Goal: Book appointment/travel/reservation

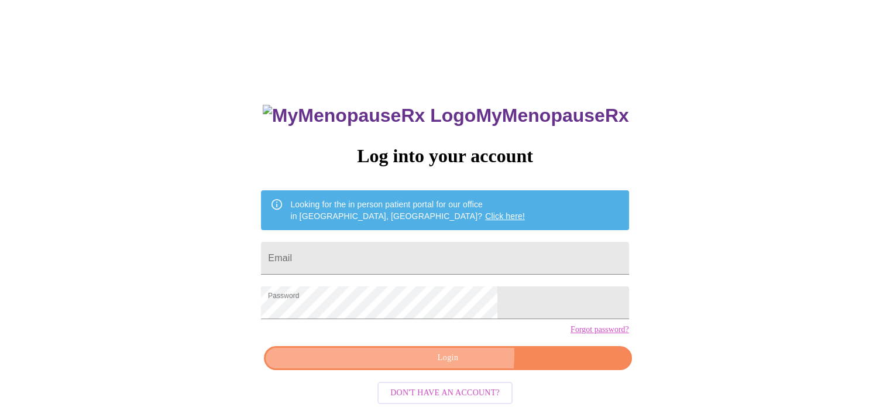
click at [455, 365] on span "Login" at bounding box center [447, 358] width 341 height 15
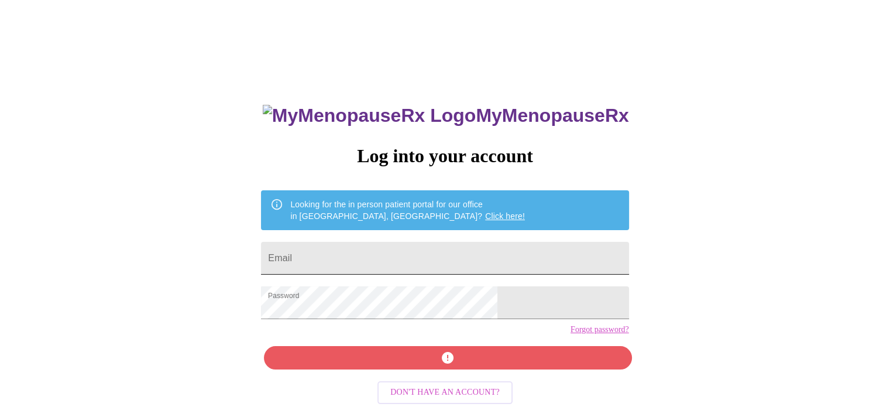
click at [404, 255] on input "Email" at bounding box center [445, 258] width 368 height 33
type input "[EMAIL_ADDRESS][DOMAIN_NAME]"
click at [454, 376] on div "MyMenopauseRx Log into your account Looking for the in person patient portal fo…" at bounding box center [444, 289] width 391 height 407
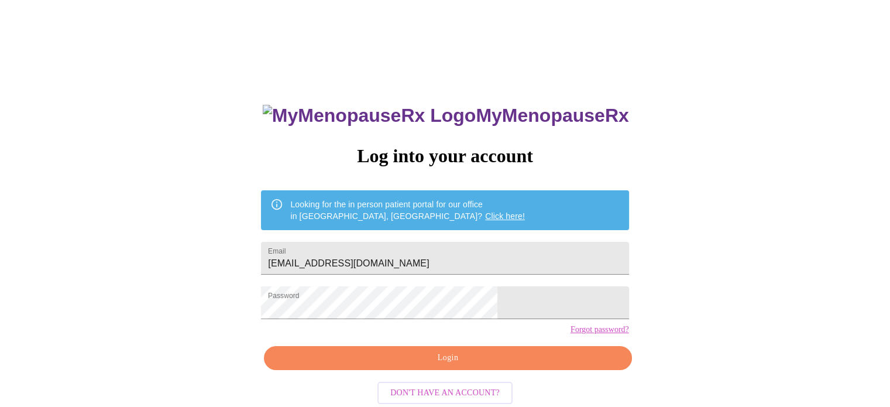
scroll to position [22, 0]
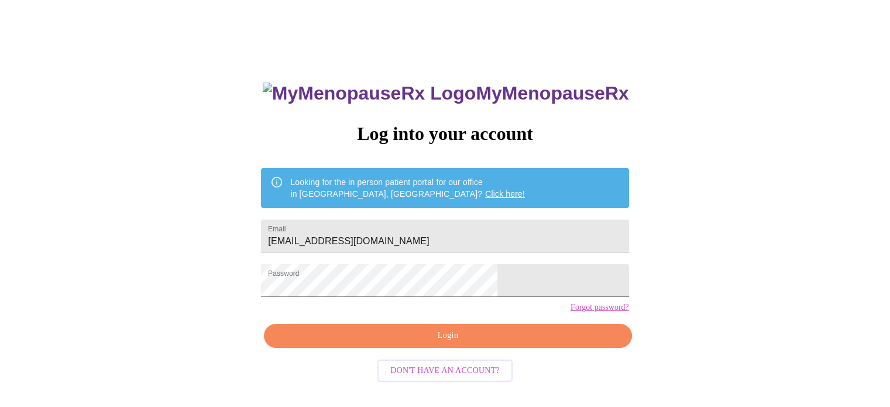
click at [468, 343] on span "Login" at bounding box center [447, 335] width 341 height 15
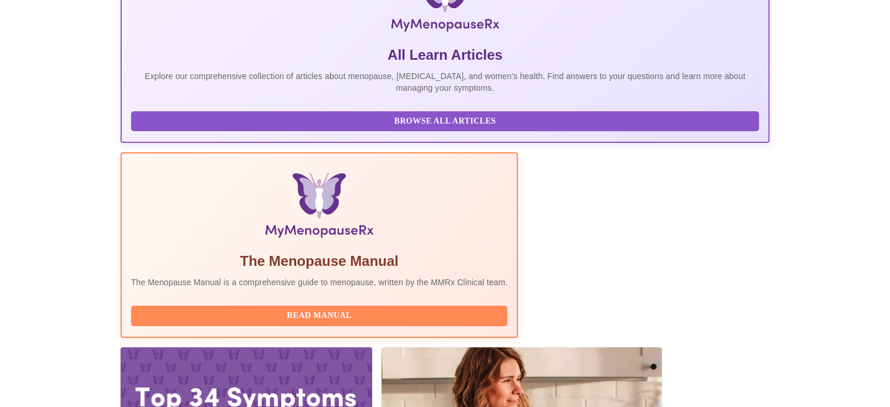
scroll to position [225, 0]
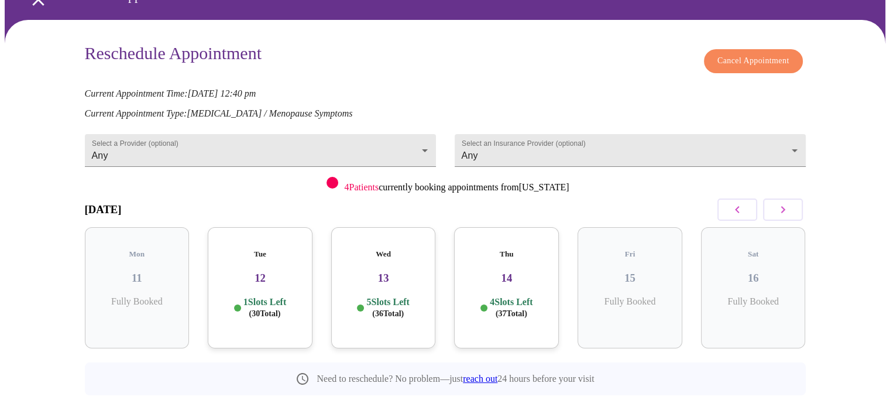
scroll to position [85, 0]
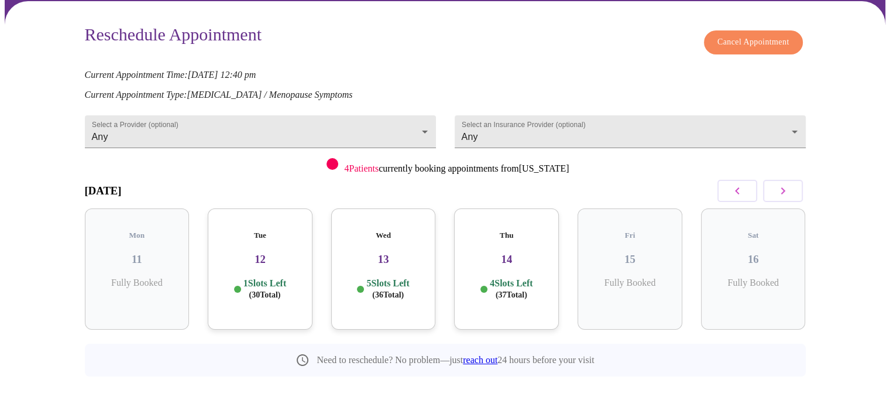
click at [786, 189] on icon "button" at bounding box center [783, 191] width 14 height 14
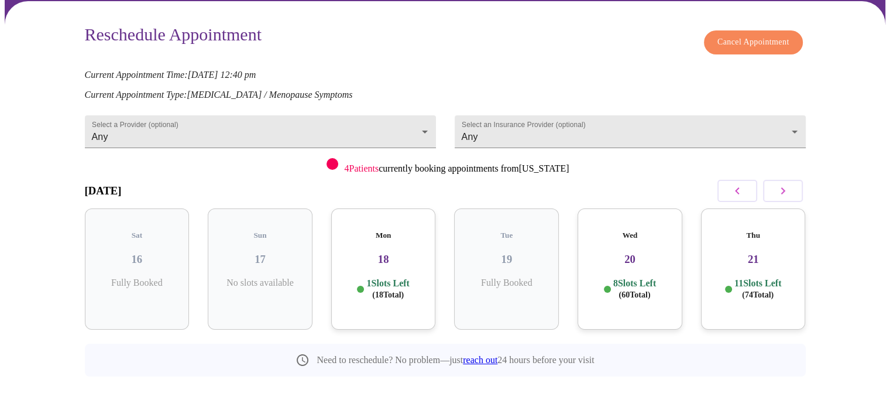
click at [399, 290] on span "( 18 Total)" at bounding box center [388, 294] width 32 height 9
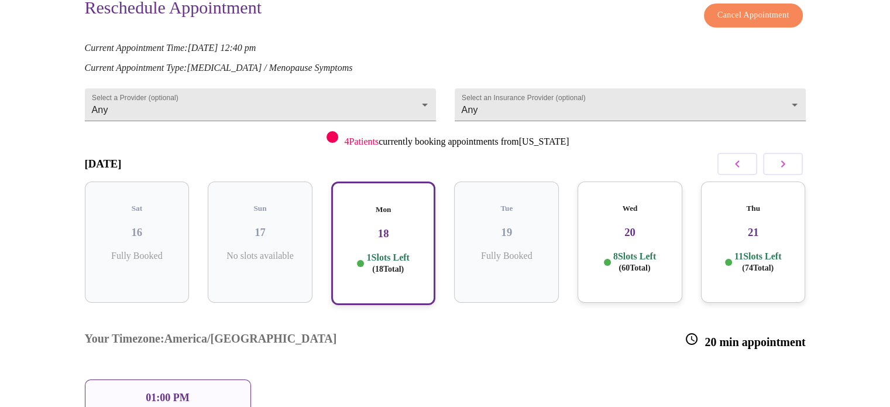
scroll to position [113, 0]
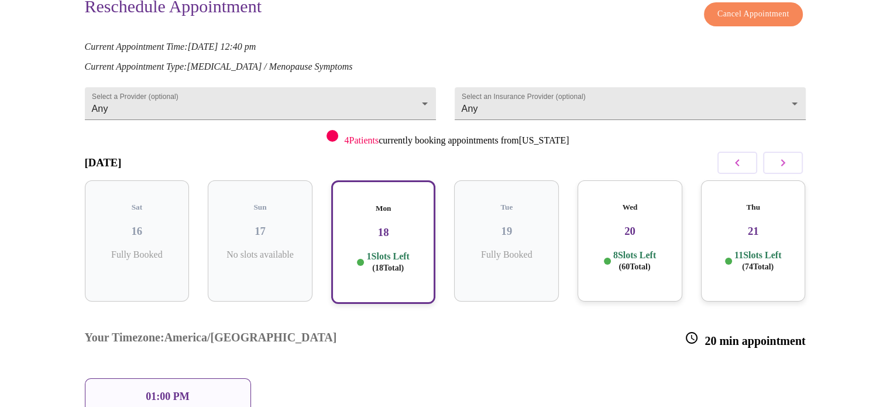
click at [649, 262] on span "( 60 Total)" at bounding box center [635, 266] width 32 height 9
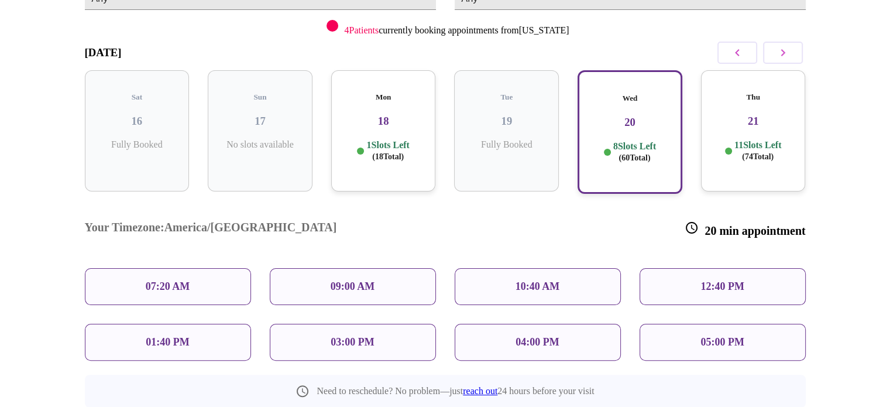
scroll to position [222, 0]
click at [757, 121] on div "Thu 21 11 Slots Left ( 74 Total)" at bounding box center [753, 131] width 105 height 121
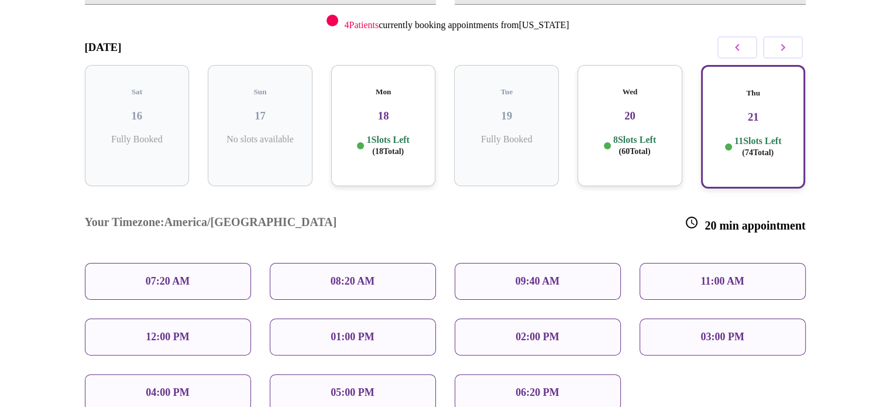
scroll to position [234, 0]
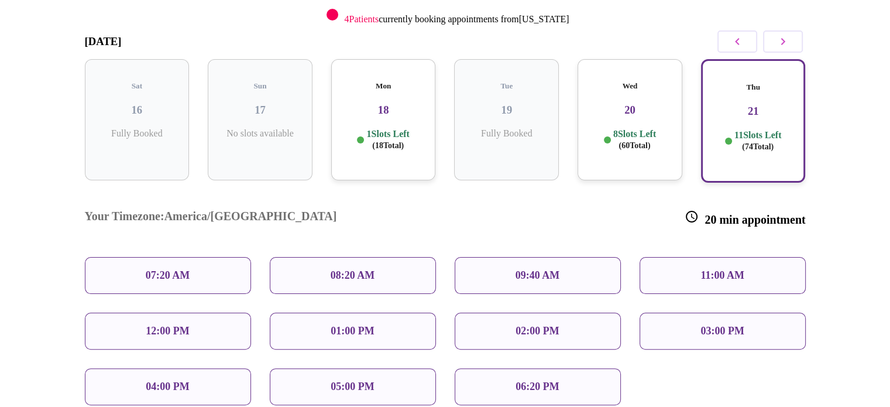
click at [557, 380] on p "06:20 PM" at bounding box center [537, 386] width 43 height 12
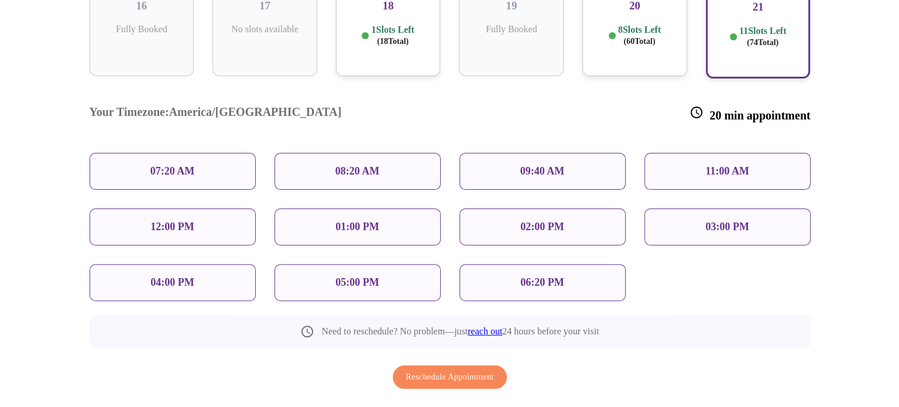
scroll to position [344, 0]
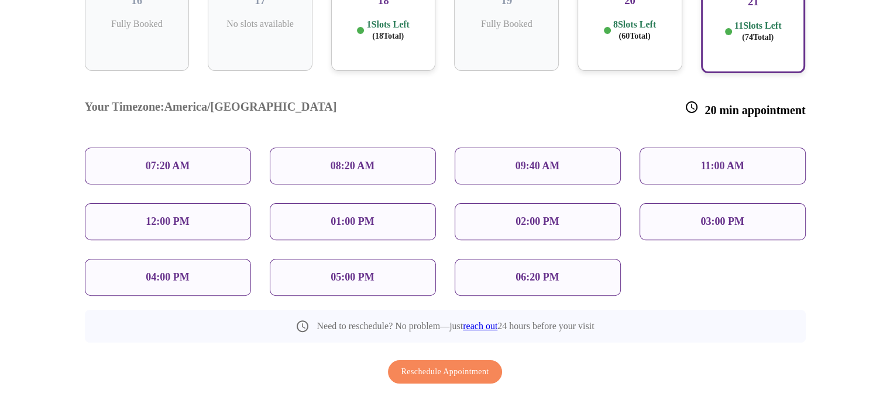
click at [544, 259] on div "06:20 PM" at bounding box center [538, 277] width 166 height 37
click at [457, 365] on span "Reschedule Appointment" at bounding box center [446, 372] width 88 height 15
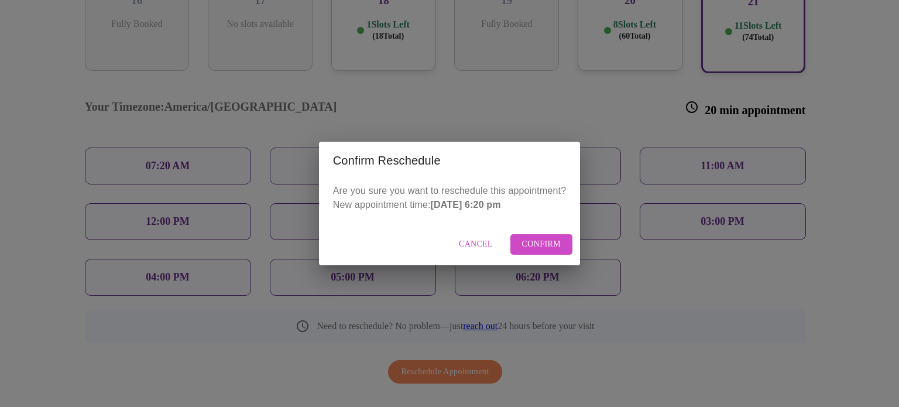
click at [545, 248] on span "Confirm" at bounding box center [541, 244] width 39 height 15
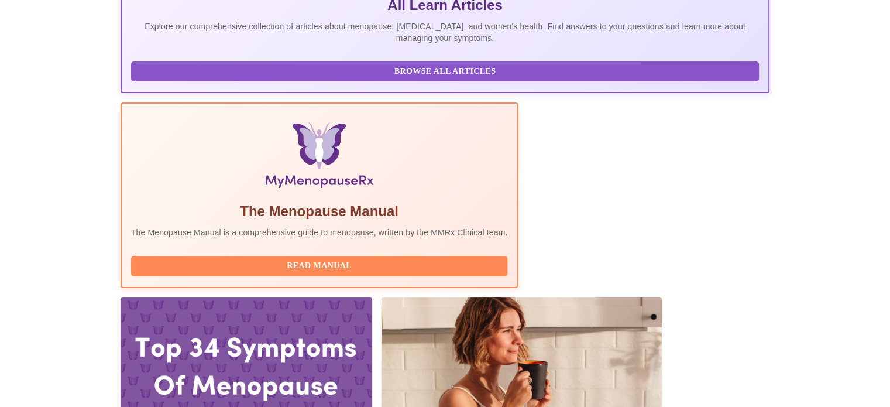
scroll to position [270, 0]
